Goal: Find contact information: Find contact information

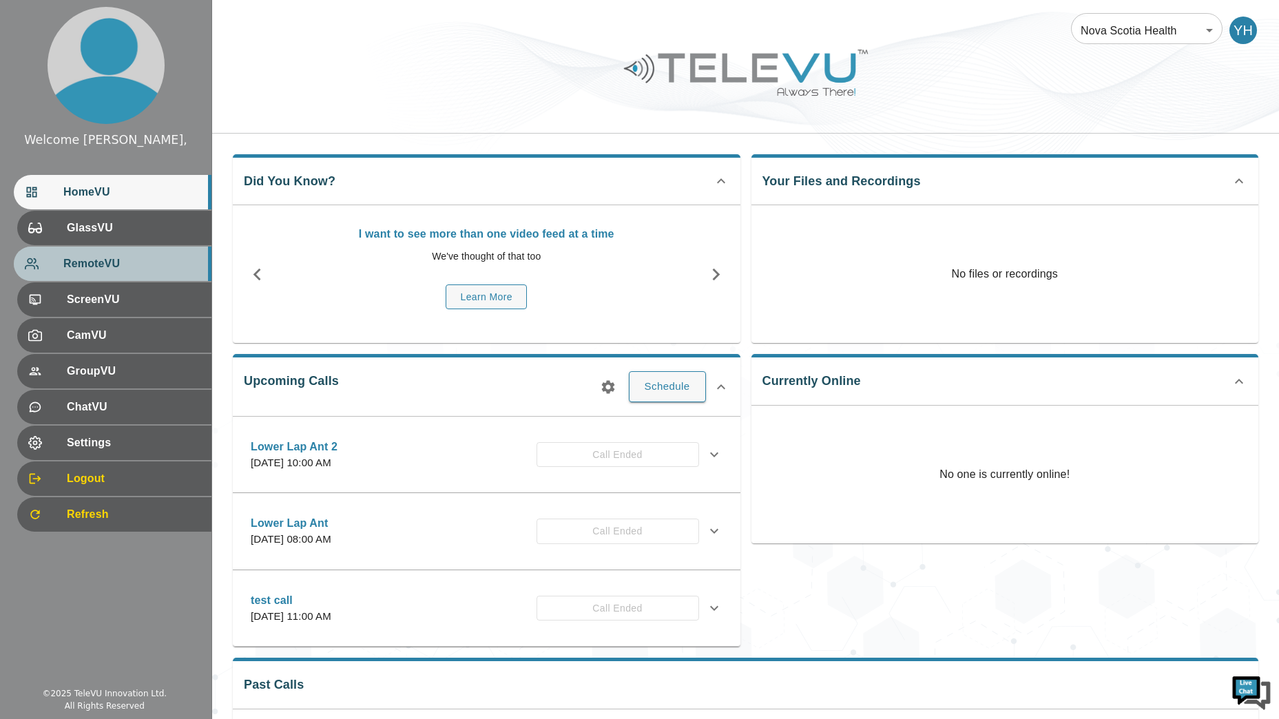
click at [103, 262] on span "RemoteVU" at bounding box center [131, 264] width 137 height 17
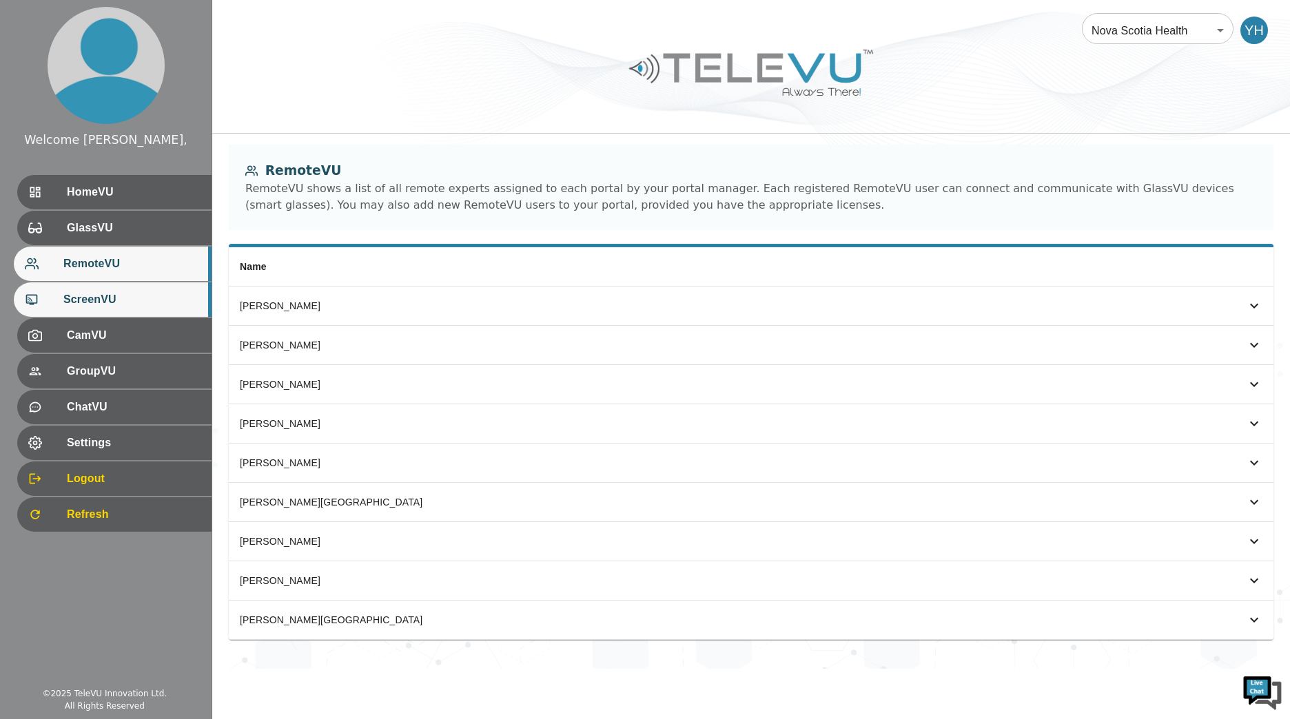
click at [101, 298] on span "ScreenVU" at bounding box center [131, 299] width 137 height 17
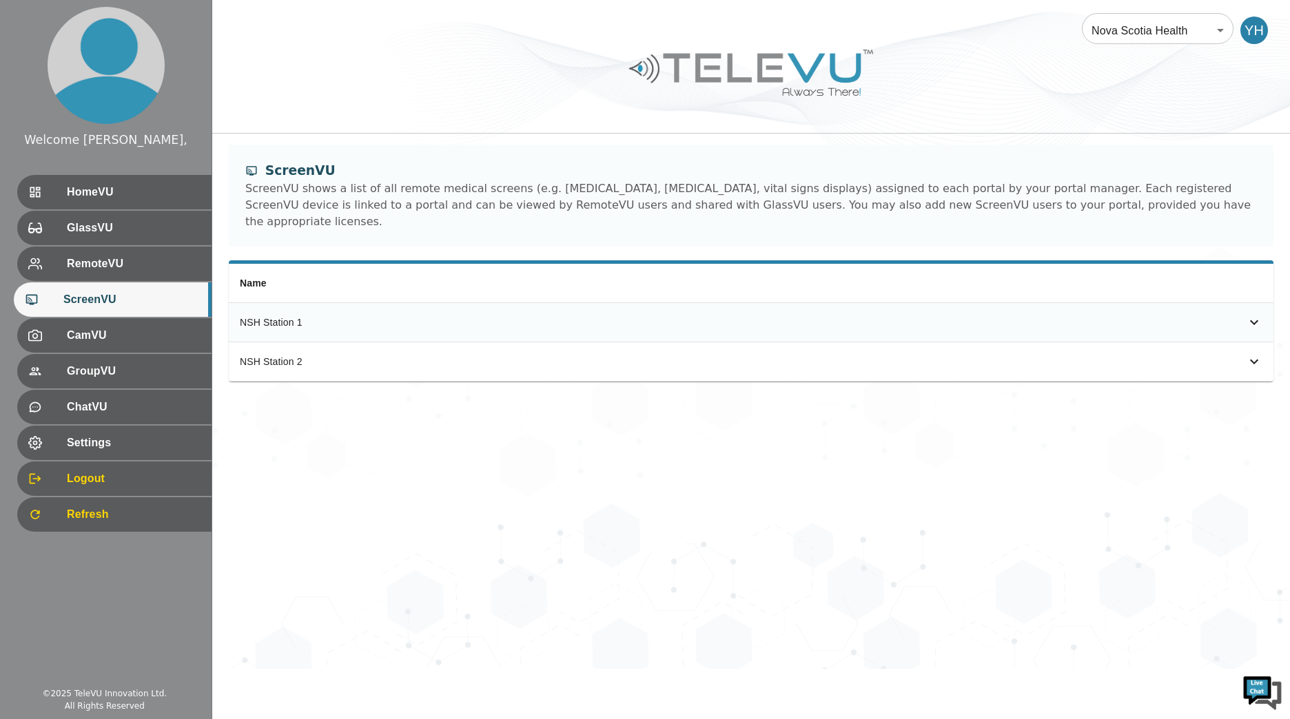
click at [318, 315] on th "NSH Station 1" at bounding box center [497, 322] width 537 height 40
click at [1248, 314] on icon "simple table" at bounding box center [1254, 322] width 17 height 17
drag, startPoint x: 1024, startPoint y: 184, endPoint x: 1017, endPoint y: 196, distance: 13.9
click at [1017, 196] on div "ScreenVU shows a list of all remote medical screens (e.g. [MEDICAL_DATA], [MEDI…" at bounding box center [750, 205] width 1011 height 50
click at [414, 209] on div "ScreenVU shows a list of all remote medical screens (e.g. [MEDICAL_DATA], [MEDI…" at bounding box center [750, 205] width 1011 height 50
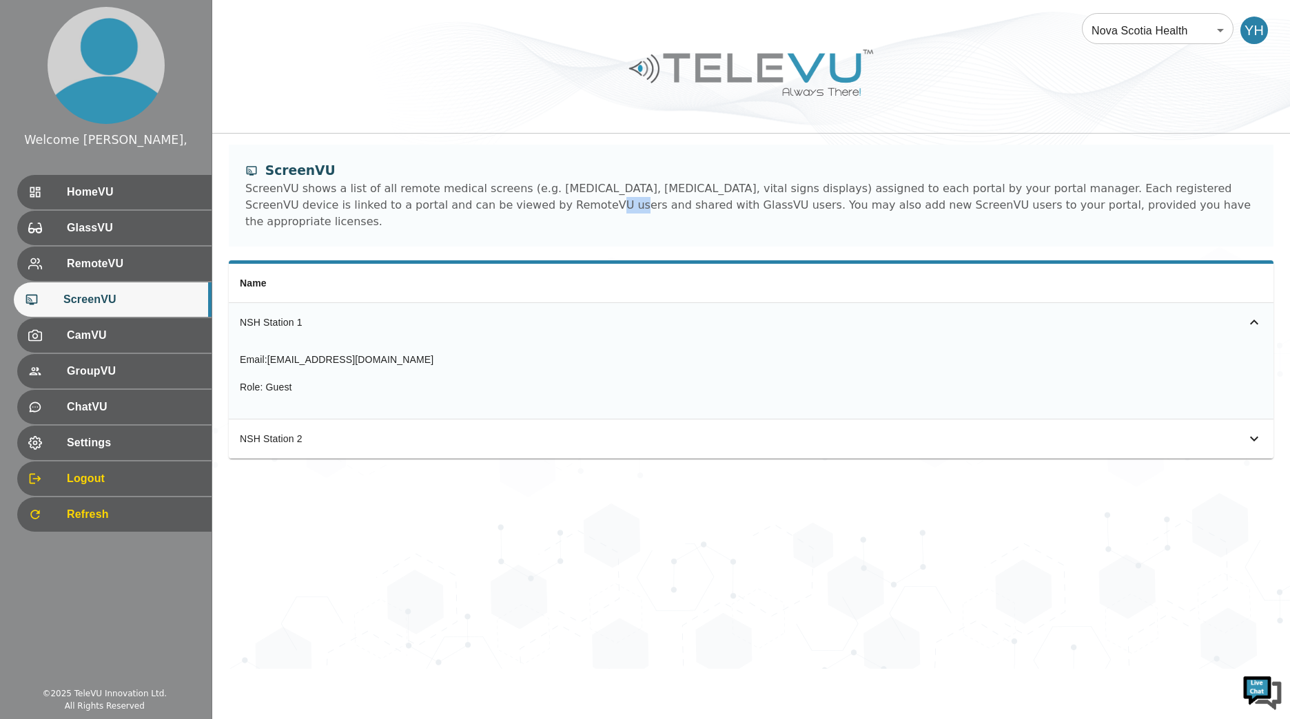
click at [414, 209] on div "ScreenVU shows a list of all remote medical screens (e.g. [MEDICAL_DATA], [MEDI…" at bounding box center [750, 205] width 1011 height 50
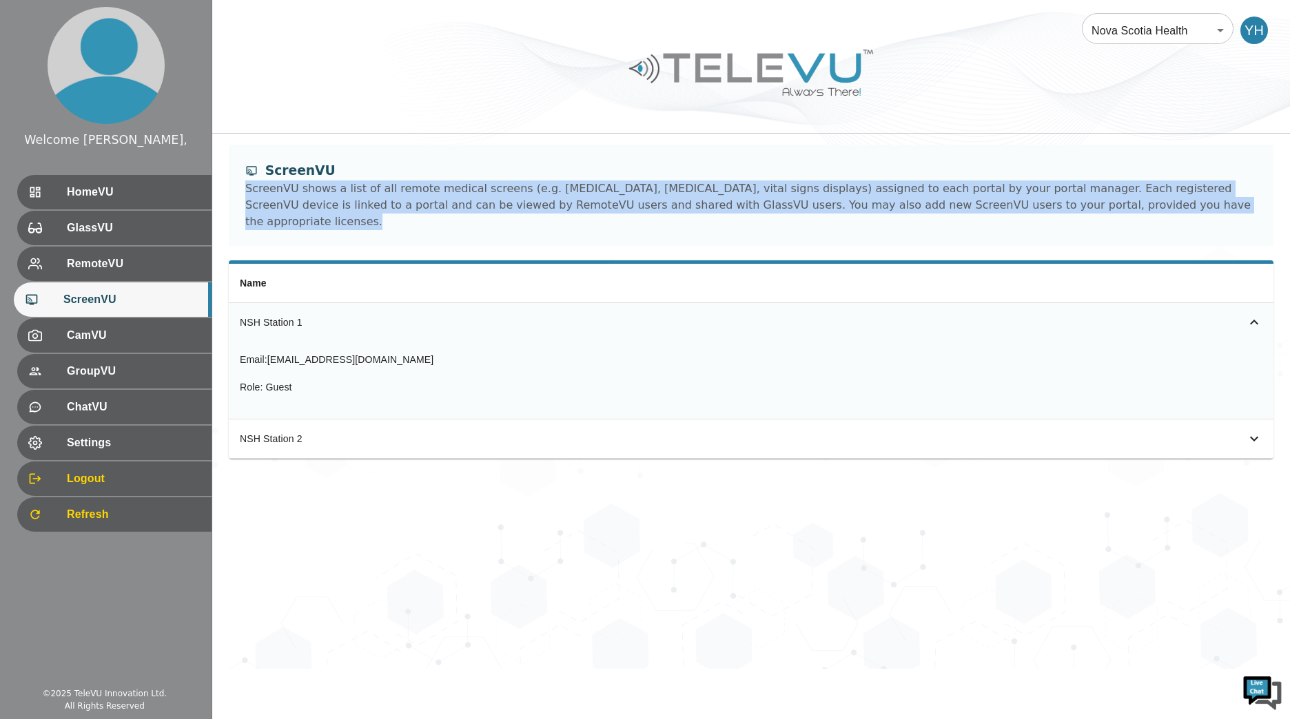
click at [414, 209] on div "ScreenVU shows a list of all remote medical screens (e.g. [MEDICAL_DATA], [MEDI…" at bounding box center [750, 205] width 1011 height 50
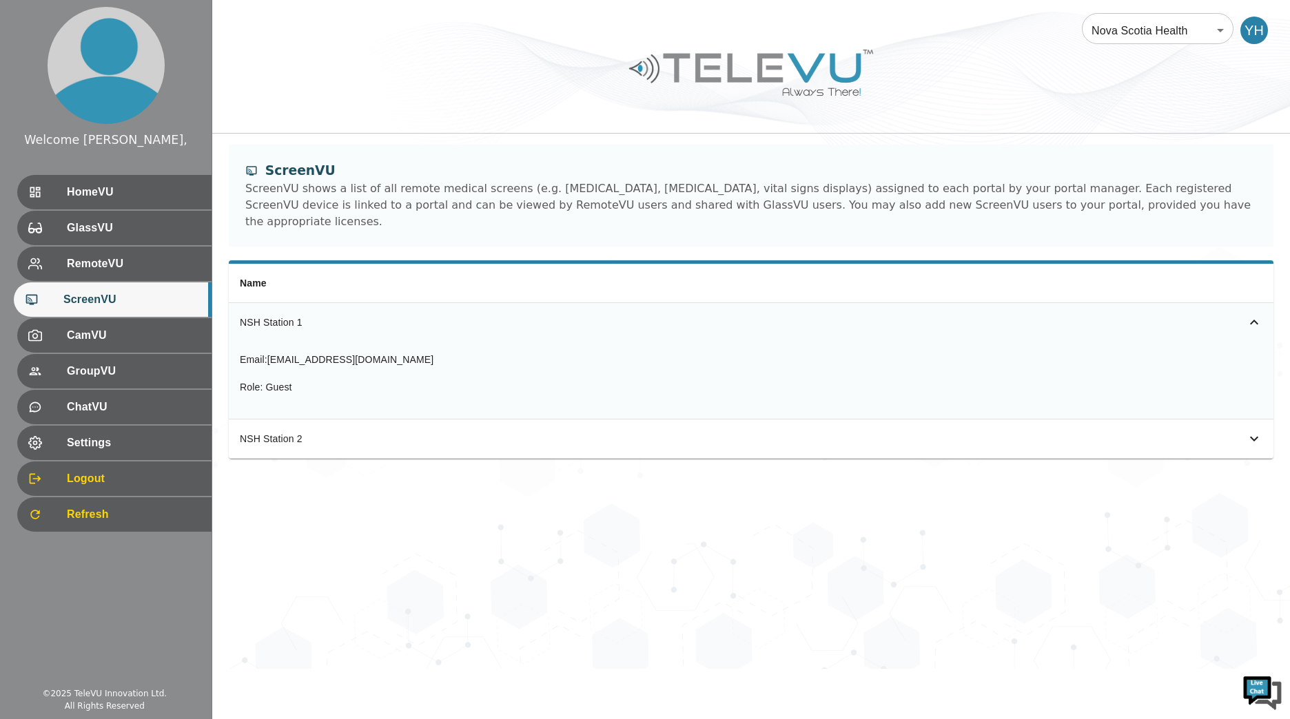
click at [273, 354] on span "[EMAIL_ADDRESS][DOMAIN_NAME]" at bounding box center [350, 359] width 166 height 11
drag, startPoint x: 273, startPoint y: 346, endPoint x: 388, endPoint y: 349, distance: 114.4
click at [388, 353] on div "Email : [EMAIL_ADDRESS][DOMAIN_NAME]" at bounding box center [337, 360] width 194 height 14
drag, startPoint x: 388, startPoint y: 349, endPoint x: 270, endPoint y: 342, distance: 118.0
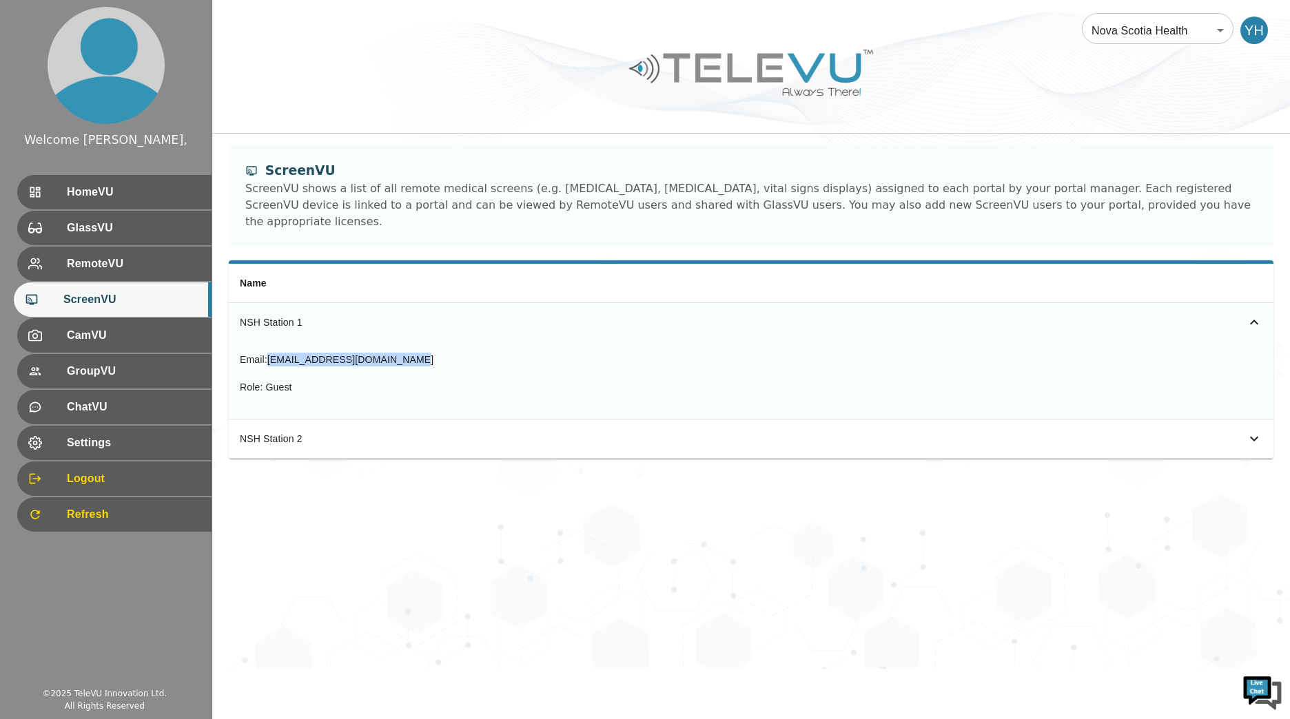
click at [270, 353] on div "Email : [EMAIL_ADDRESS][DOMAIN_NAME]" at bounding box center [337, 360] width 194 height 14
click at [270, 354] on span "[EMAIL_ADDRESS][DOMAIN_NAME]" at bounding box center [350, 359] width 166 height 11
drag, startPoint x: 270, startPoint y: 342, endPoint x: 389, endPoint y: 342, distance: 119.2
click at [389, 354] on span "[EMAIL_ADDRESS][DOMAIN_NAME]" at bounding box center [350, 359] width 166 height 11
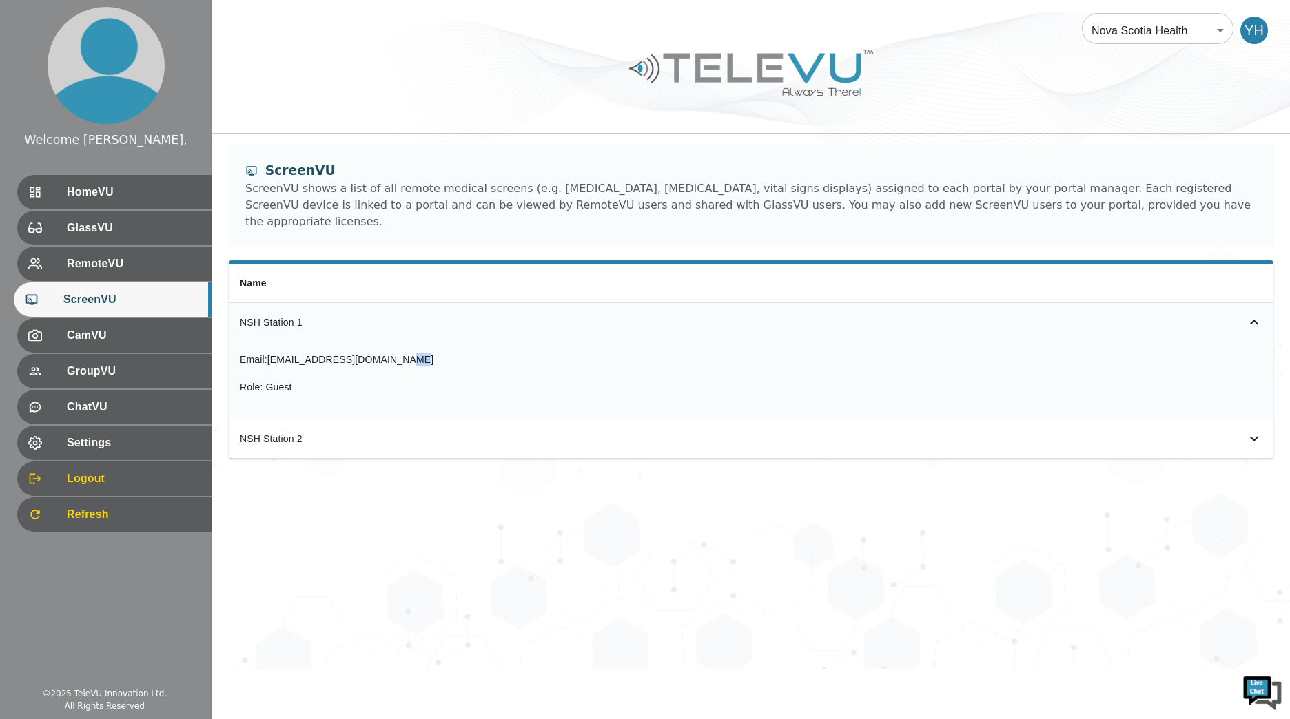
click at [389, 354] on span "[EMAIL_ADDRESS][DOMAIN_NAME]" at bounding box center [350, 359] width 166 height 11
drag, startPoint x: 389, startPoint y: 342, endPoint x: 352, endPoint y: 270, distance: 81.3
click at [352, 270] on th "Name" at bounding box center [497, 283] width 537 height 39
click at [1248, 314] on icon "simple table" at bounding box center [1254, 322] width 17 height 17
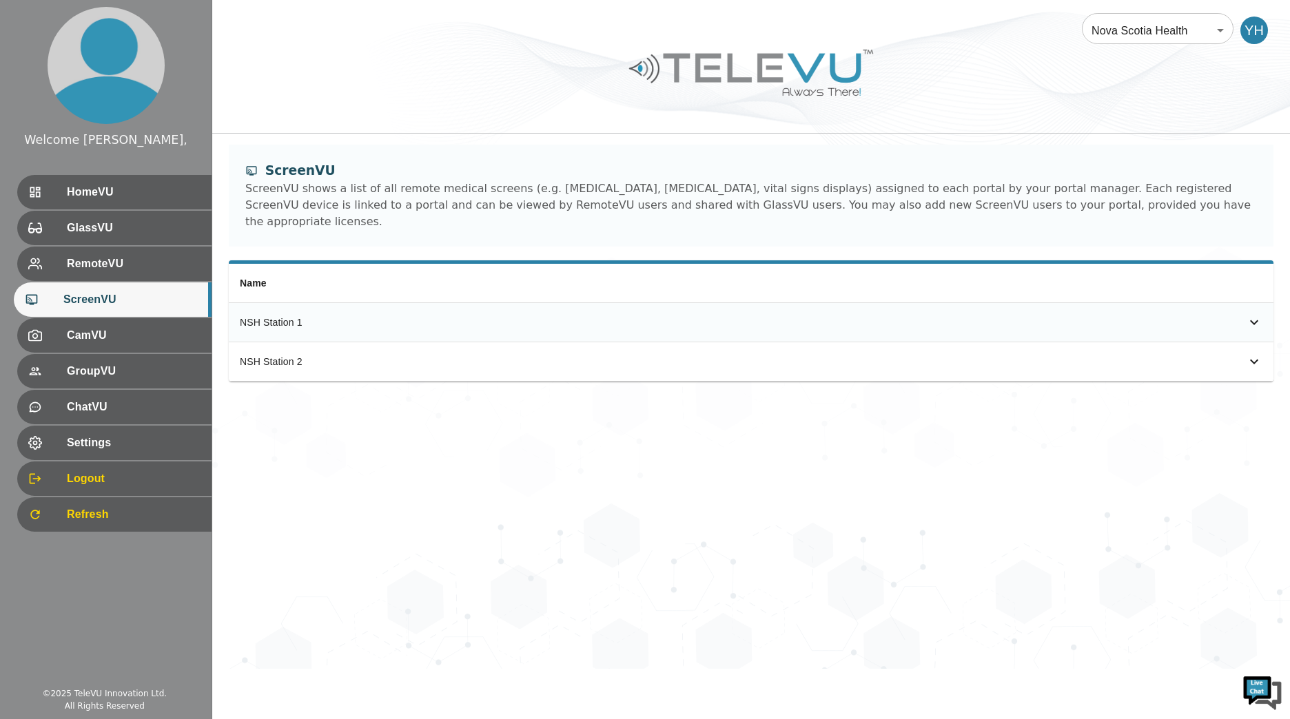
click at [1284, 359] on div "Name [GEOGRAPHIC_DATA] 1 [GEOGRAPHIC_DATA] 2" at bounding box center [750, 329] width 1077 height 138
click at [1259, 358] on td "simple table" at bounding box center [1019, 361] width 508 height 39
click at [1258, 353] on icon "simple table" at bounding box center [1254, 361] width 17 height 17
click at [371, 493] on div "Nova Scotia Health 208 ​ YH ScreenVU ScreenVU shows a list of all remote medica…" at bounding box center [750, 334] width 1077 height 669
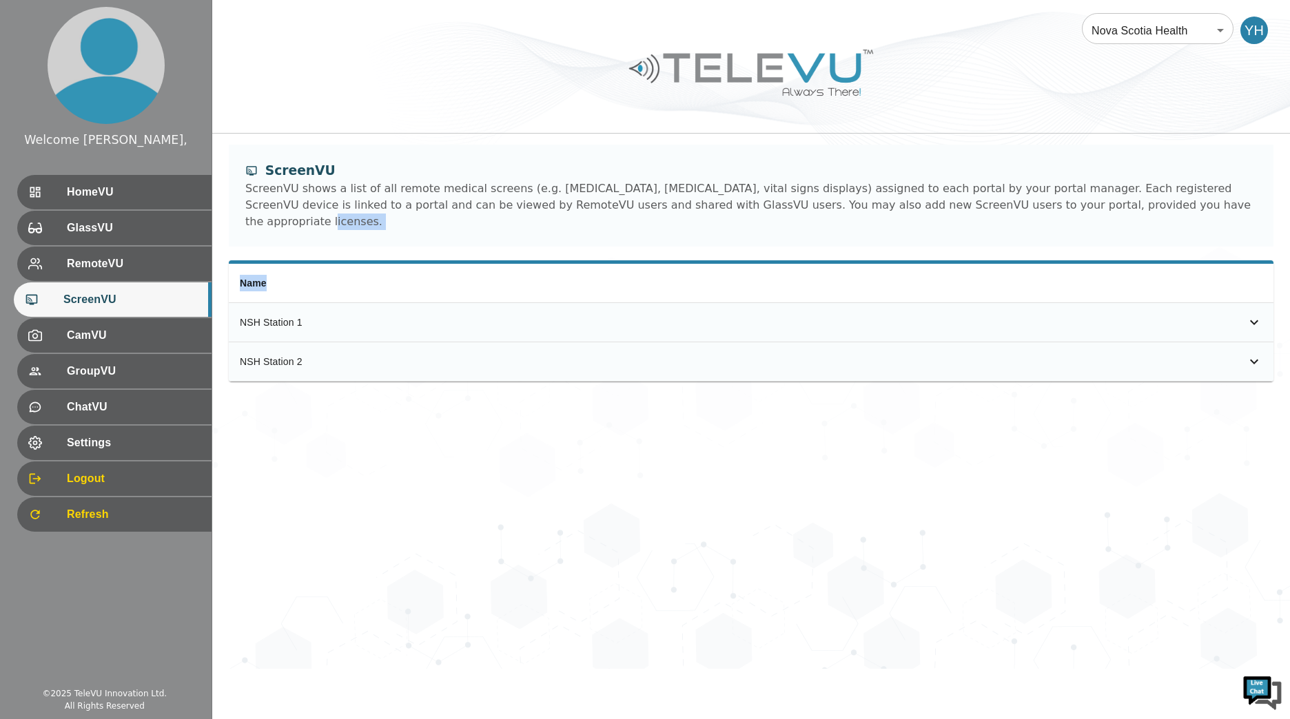
click at [371, 493] on div "Nova Scotia Health 208 ​ YH ScreenVU ScreenVU shows a list of all remote medica…" at bounding box center [750, 334] width 1077 height 669
drag, startPoint x: 371, startPoint y: 493, endPoint x: 338, endPoint y: 464, distance: 44.0
click at [338, 464] on div "Nova Scotia Health 208 ​ YH ScreenVU ScreenVU shows a list of all remote medica…" at bounding box center [750, 334] width 1077 height 669
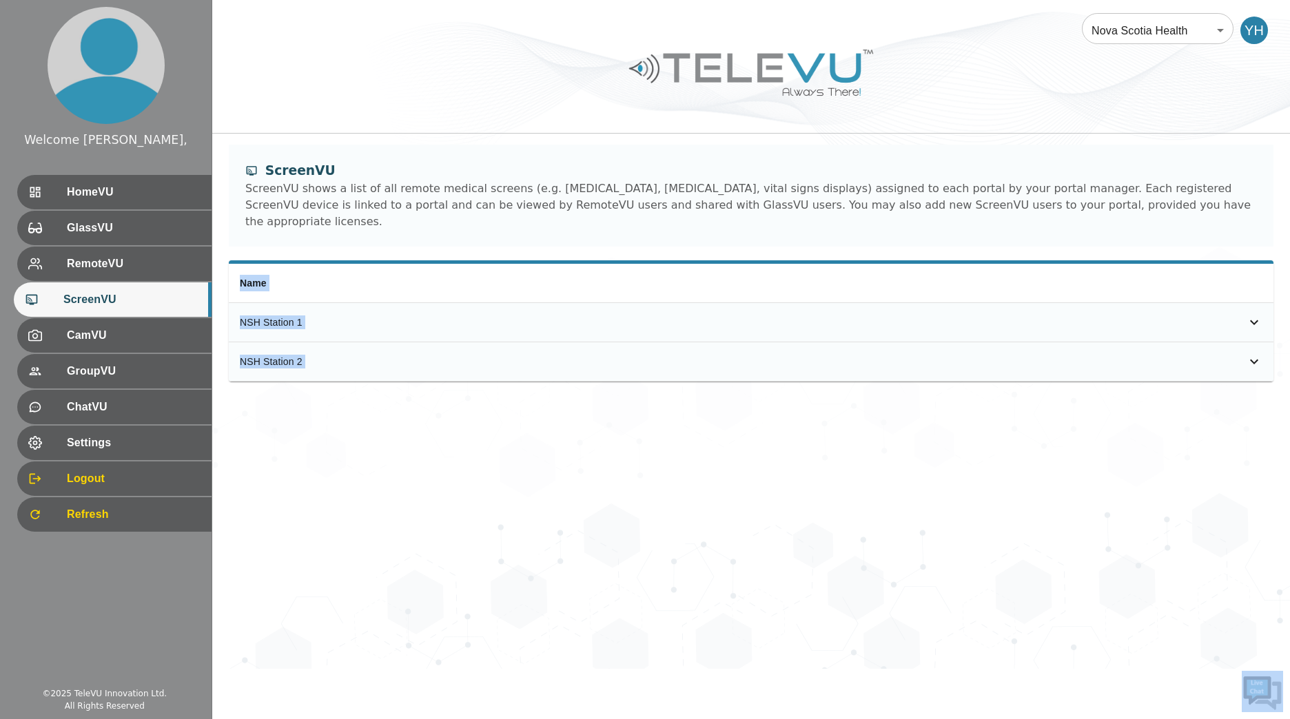
click at [338, 464] on div "Nova Scotia Health 208 ​ YH ScreenVU ScreenVU shows a list of all remote medica…" at bounding box center [750, 334] width 1077 height 669
drag, startPoint x: 338, startPoint y: 464, endPoint x: 316, endPoint y: 441, distance: 31.7
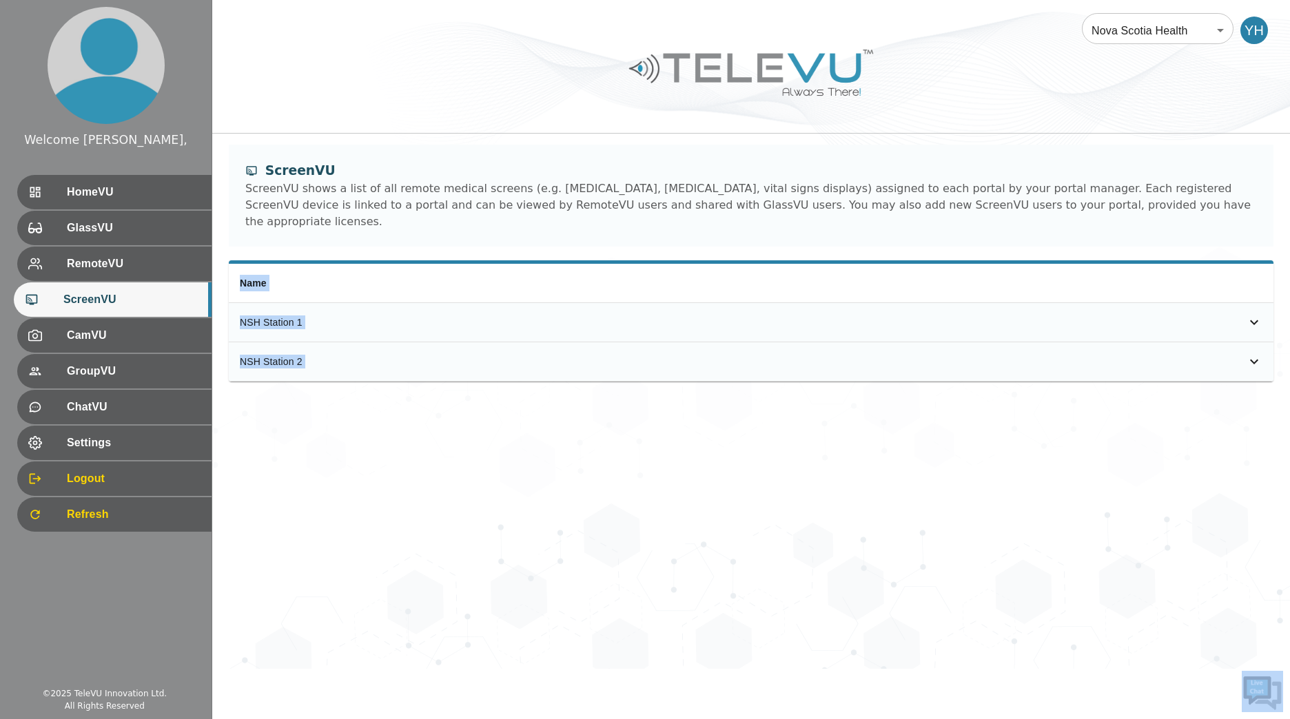
click at [316, 441] on div "Nova Scotia Health 208 ​ YH ScreenVU ScreenVU shows a list of all remote medica…" at bounding box center [750, 334] width 1077 height 669
click at [1254, 314] on icon "simple table" at bounding box center [1254, 322] width 17 height 17
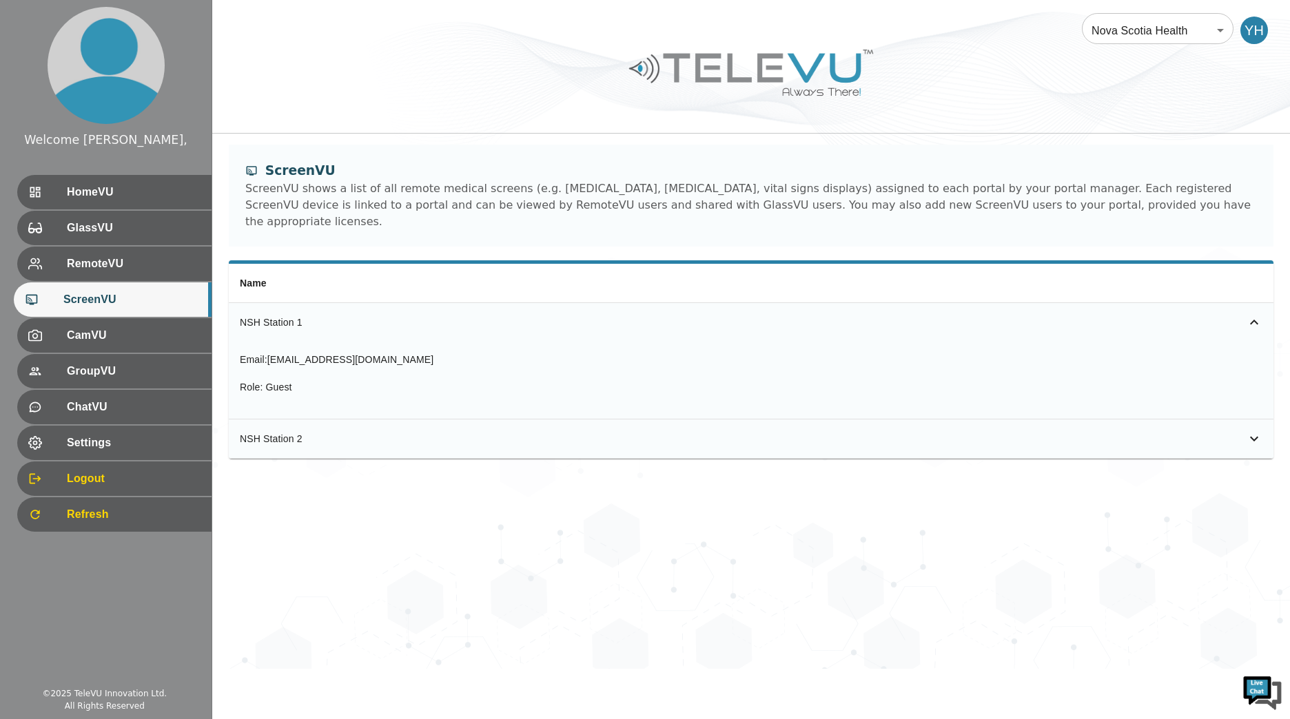
click at [1254, 314] on icon "simple table" at bounding box center [1254, 322] width 17 height 17
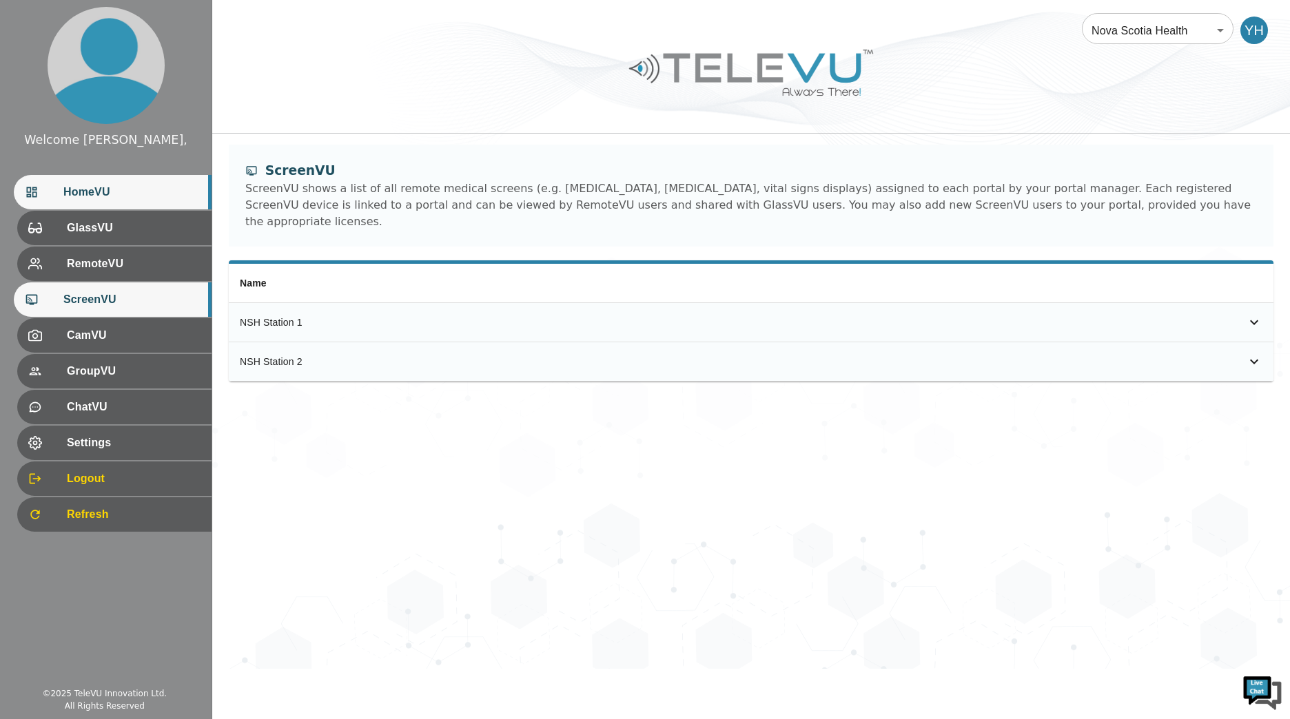
click at [127, 201] on div "HomeVU" at bounding box center [113, 192] width 198 height 34
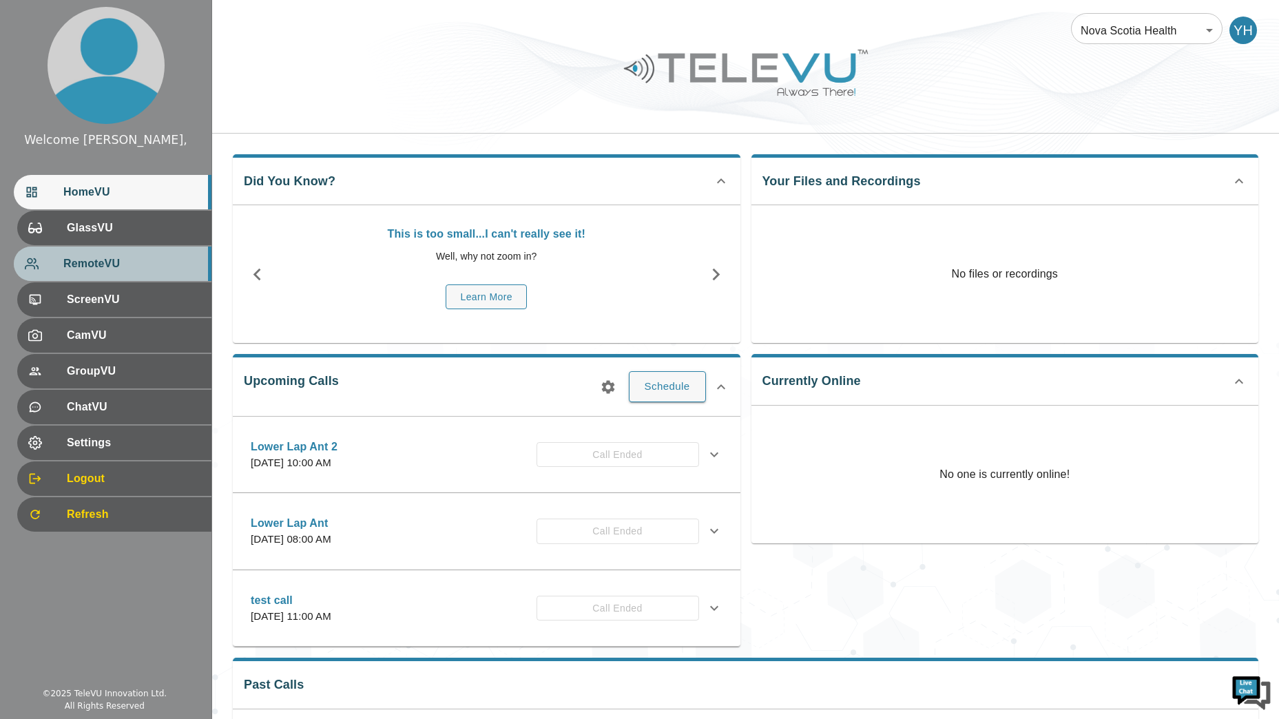
click at [123, 268] on span "RemoteVU" at bounding box center [131, 264] width 137 height 17
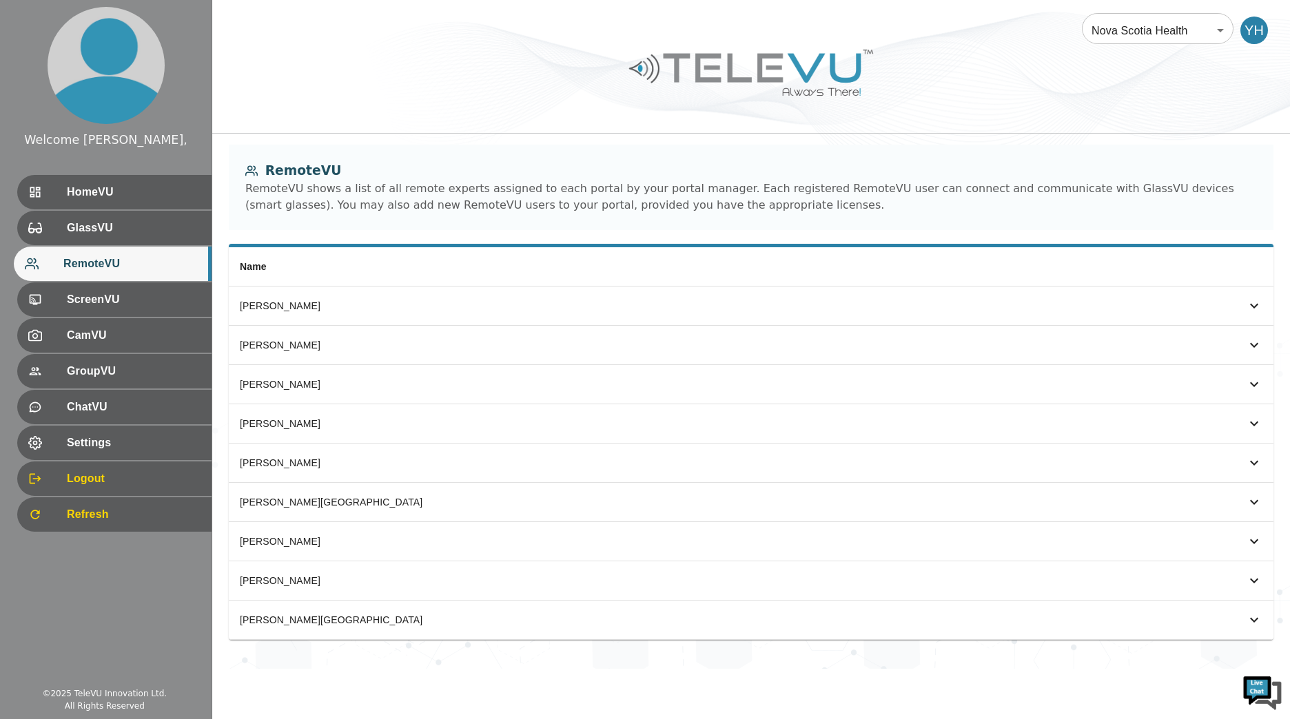
click at [122, 279] on div "RemoteVU" at bounding box center [113, 264] width 198 height 34
click at [120, 298] on span "ScreenVU" at bounding box center [131, 299] width 137 height 17
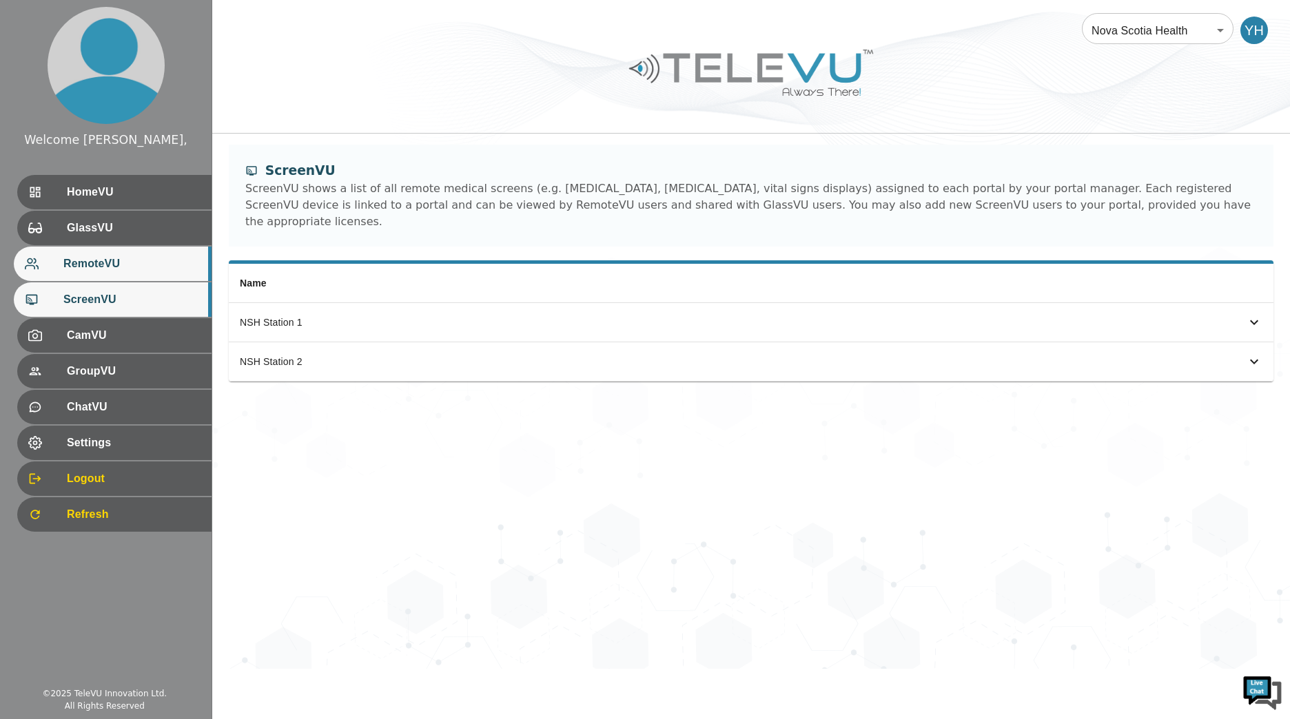
click at [120, 277] on div "RemoteVU" at bounding box center [113, 264] width 198 height 34
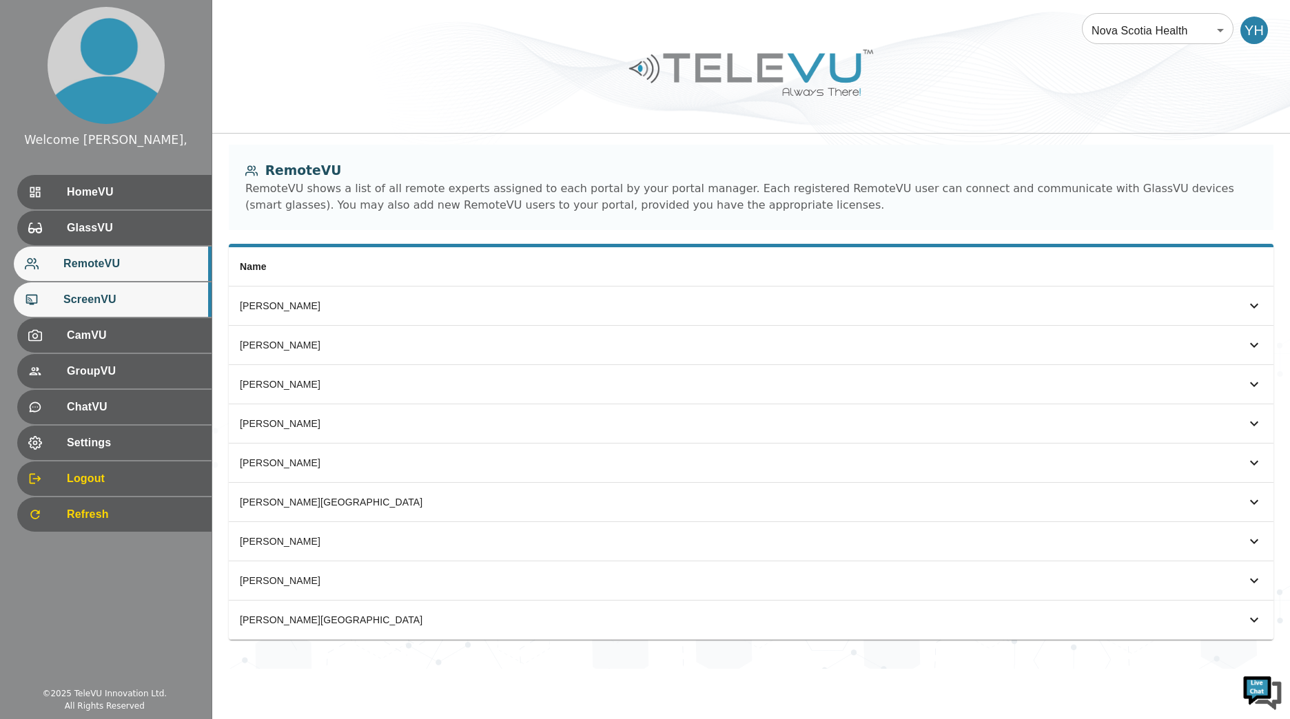
click at [128, 303] on span "ScreenVU" at bounding box center [131, 299] width 137 height 17
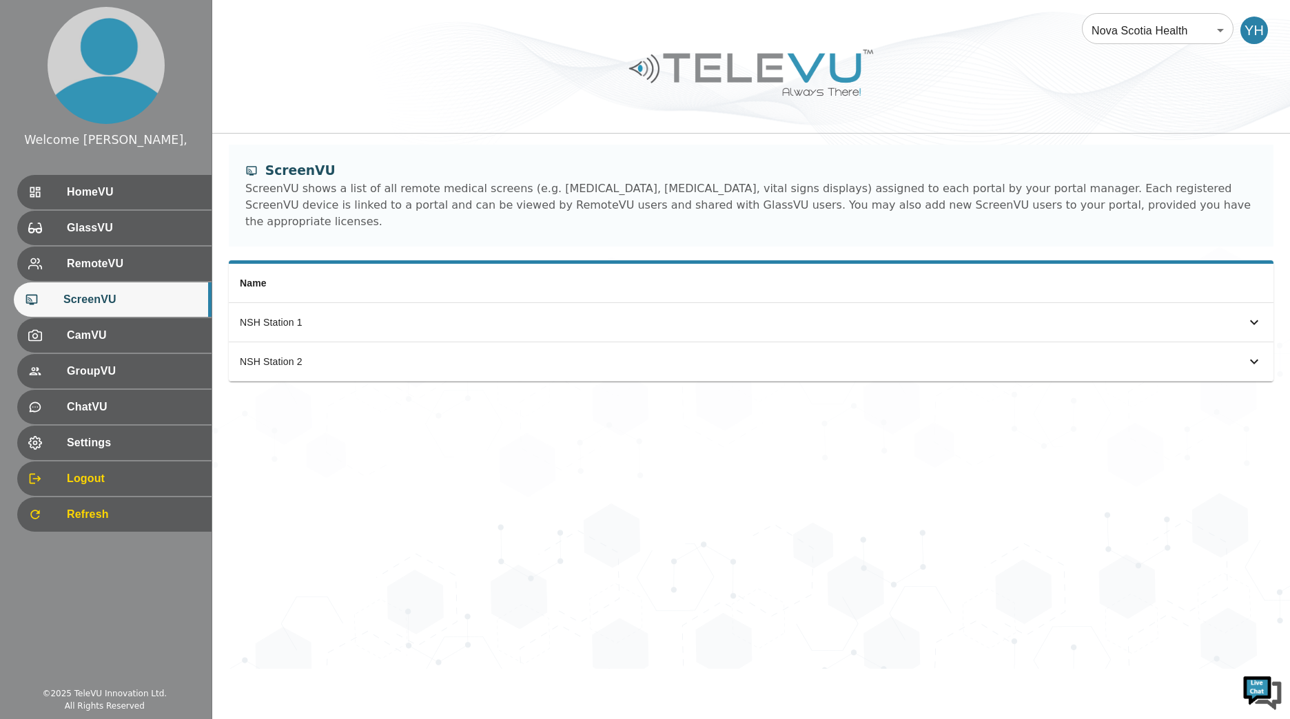
click at [431, 185] on div "ScreenVU shows a list of all remote medical screens (e.g. [MEDICAL_DATA], [MEDI…" at bounding box center [750, 205] width 1011 height 50
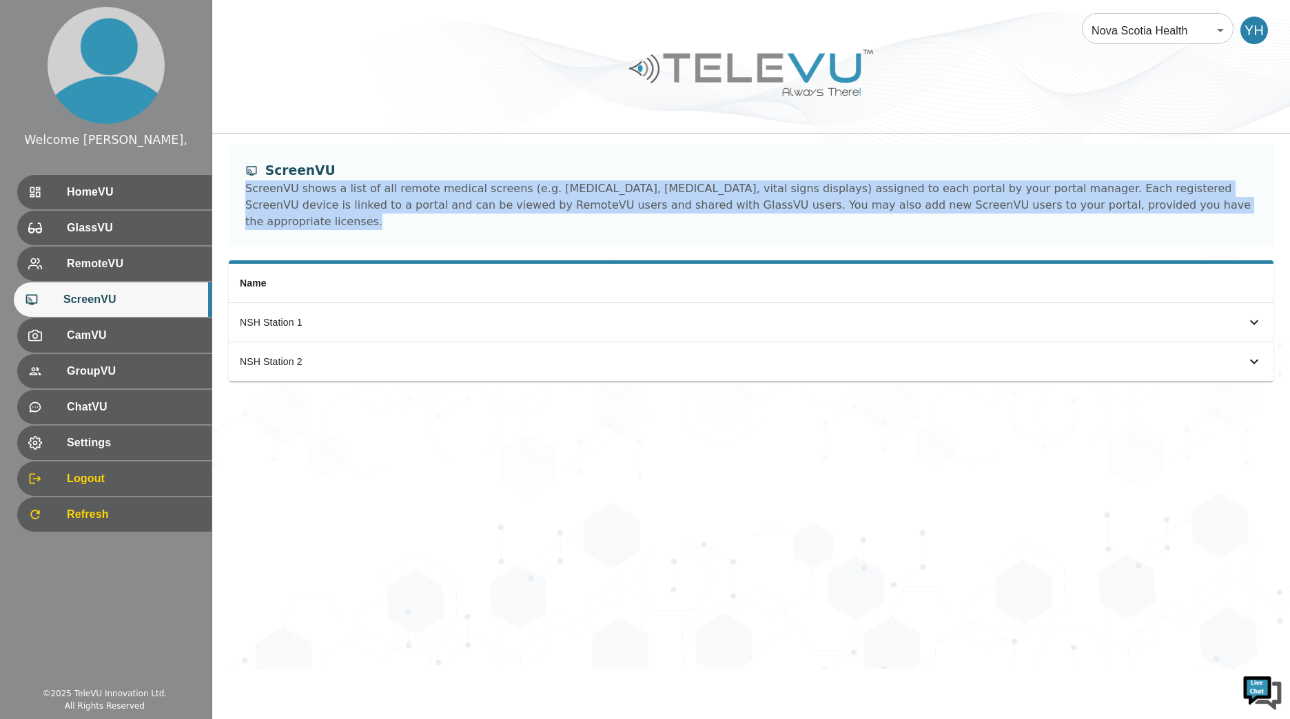
click at [431, 185] on div "ScreenVU shows a list of all remote medical screens (e.g. [MEDICAL_DATA], [MEDI…" at bounding box center [750, 205] width 1011 height 50
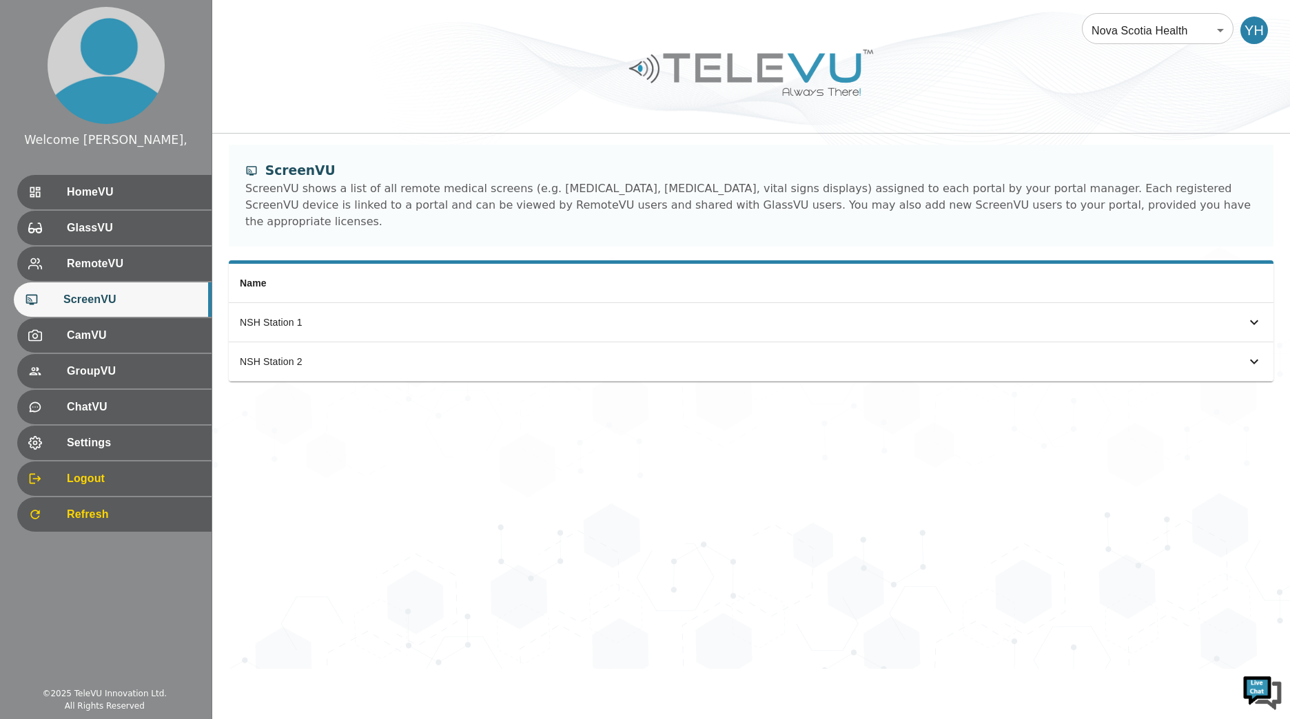
click at [418, 185] on div "ScreenVU shows a list of all remote medical screens (e.g. [MEDICAL_DATA], [MEDI…" at bounding box center [750, 205] width 1011 height 50
drag, startPoint x: 418, startPoint y: 185, endPoint x: 424, endPoint y: 206, distance: 22.1
click at [424, 206] on div "ScreenVU shows a list of all remote medical screens (e.g. [MEDICAL_DATA], [MEDI…" at bounding box center [750, 205] width 1011 height 50
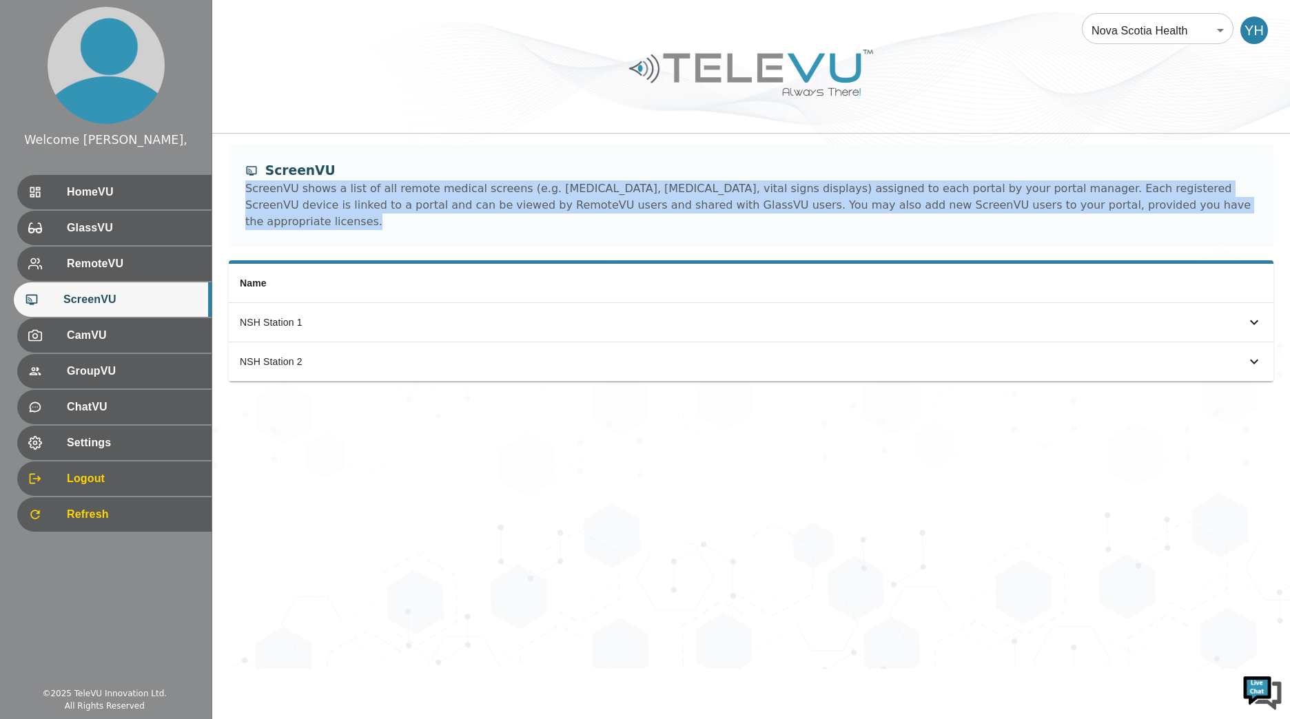
click at [425, 206] on div "ScreenVU shows a list of all remote medical screens (e.g. [MEDICAL_DATA], [MEDI…" at bounding box center [750, 205] width 1011 height 50
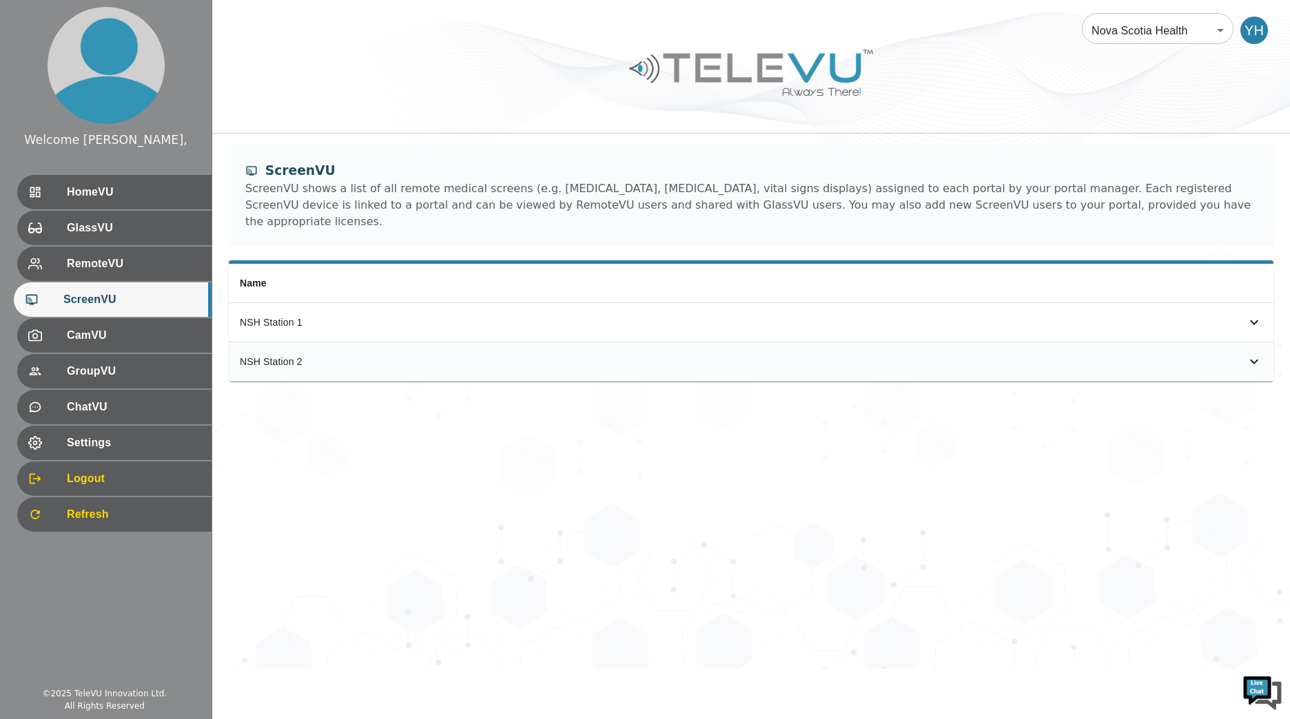
click at [349, 364] on th "NSH Station 2" at bounding box center [497, 361] width 537 height 39
click at [349, 342] on th "NSH Station 2" at bounding box center [497, 361] width 537 height 39
click at [1234, 314] on div "simple table" at bounding box center [1233, 322] width 58 height 17
click at [1273, 305] on div "Name [GEOGRAPHIC_DATA] 1 Email : [EMAIL_ADDRESS][DOMAIN_NAME] Role : Guest [GEO…" at bounding box center [750, 367] width 1077 height 215
click at [366, 354] on span "[EMAIL_ADDRESS][DOMAIN_NAME]" at bounding box center [350, 359] width 166 height 11
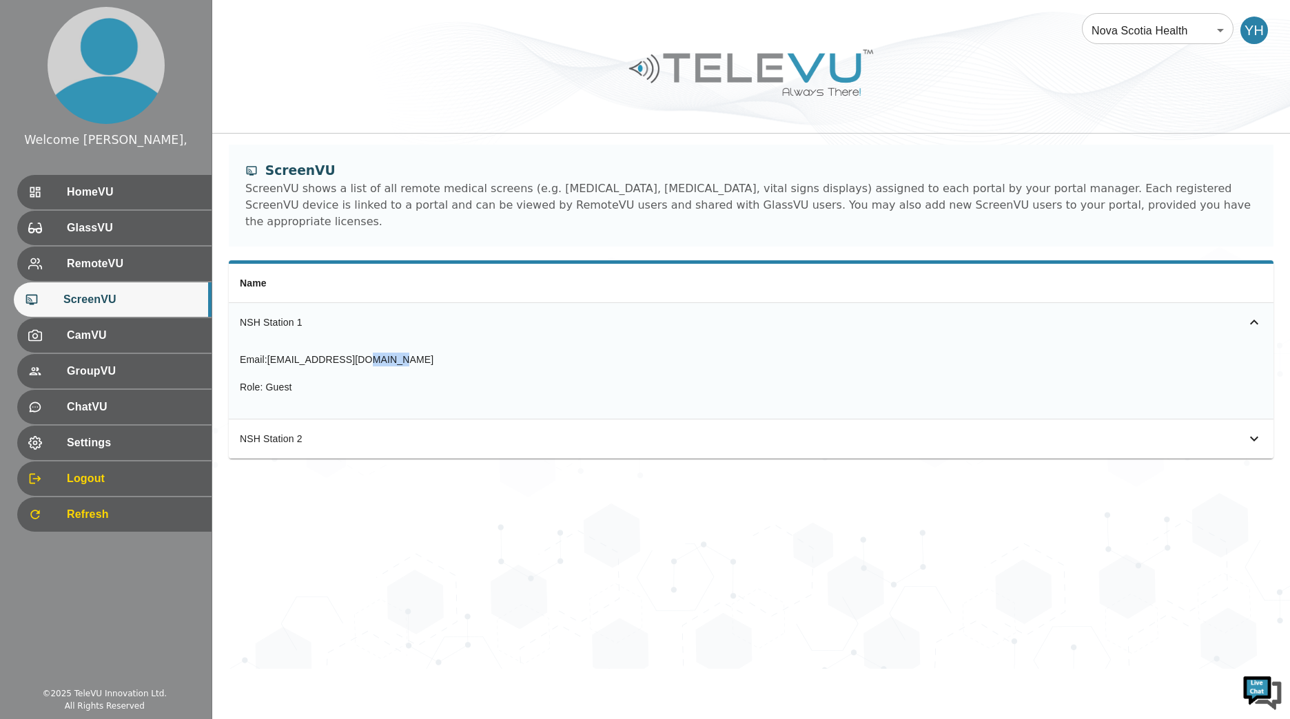
click at [366, 354] on span "[EMAIL_ADDRESS][DOMAIN_NAME]" at bounding box center [350, 359] width 166 height 11
drag, startPoint x: 366, startPoint y: 340, endPoint x: 258, endPoint y: 340, distance: 108.8
click at [258, 353] on div "Email : [EMAIL_ADDRESS][DOMAIN_NAME]" at bounding box center [337, 360] width 194 height 14
drag, startPoint x: 275, startPoint y: 338, endPoint x: 413, endPoint y: 338, distance: 138.5
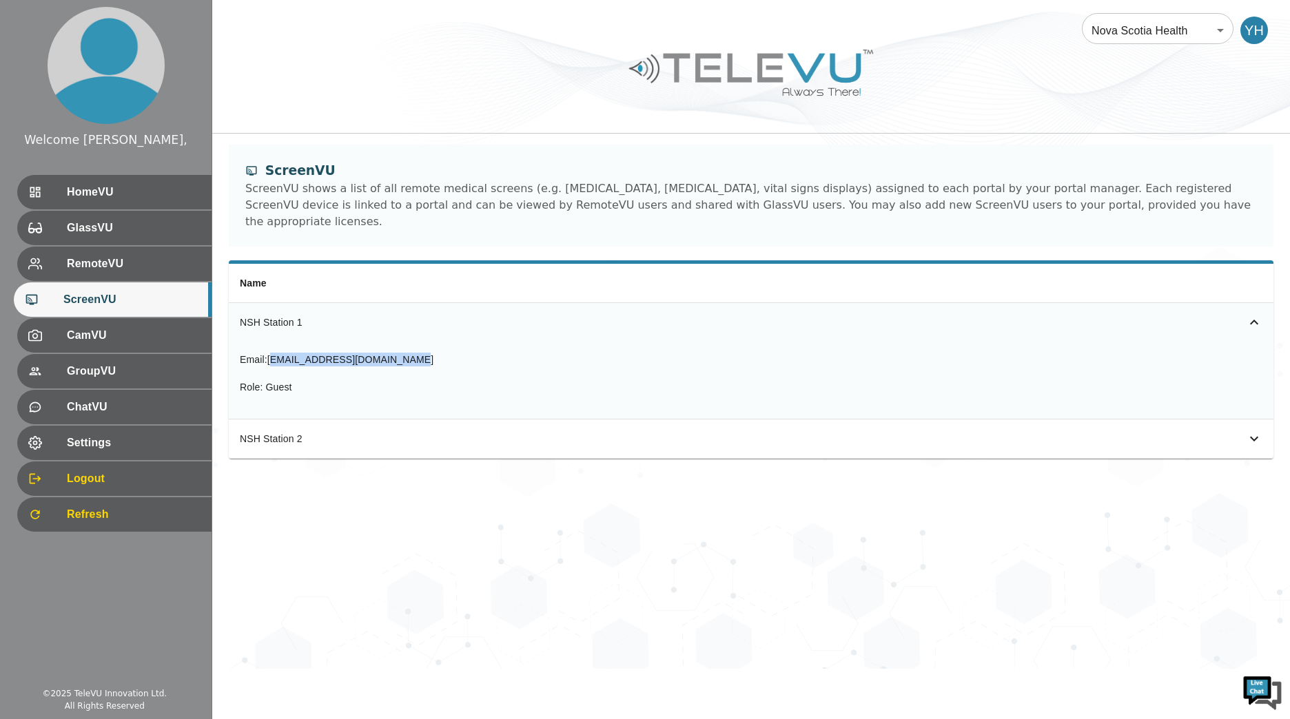
click at [413, 353] on div "Email : [EMAIL_ADDRESS][DOMAIN_NAME] Role : Guest" at bounding box center [751, 380] width 1022 height 55
click at [289, 354] on span "[EMAIL_ADDRESS][DOMAIN_NAME]" at bounding box center [350, 359] width 166 height 11
drag, startPoint x: 289, startPoint y: 336, endPoint x: 385, endPoint y: 336, distance: 95.8
click at [385, 354] on span "[EMAIL_ADDRESS][DOMAIN_NAME]" at bounding box center [350, 359] width 166 height 11
